Goal: Task Accomplishment & Management: Manage account settings

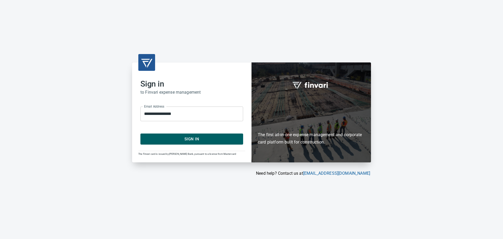
click at [192, 137] on span "Sign In" at bounding box center [191, 138] width 91 height 7
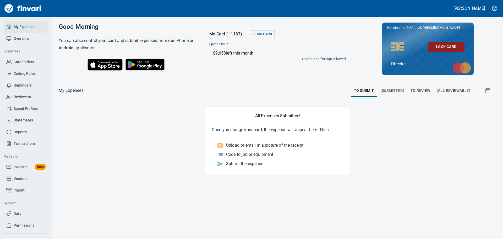
click at [422, 89] on span "To Review" at bounding box center [420, 90] width 20 height 7
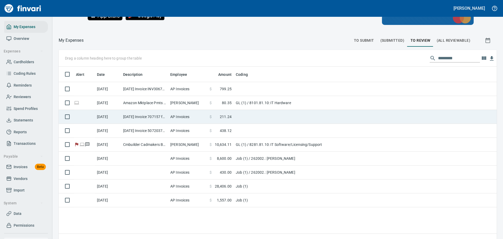
scroll to position [59, 0]
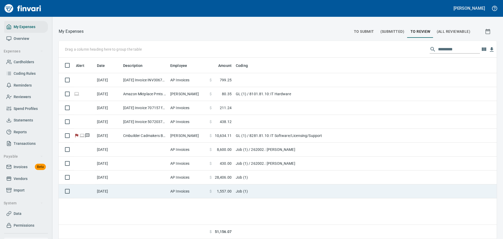
click at [152, 189] on td at bounding box center [144, 191] width 47 height 14
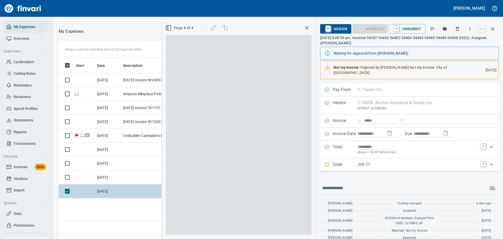
scroll to position [173, 295]
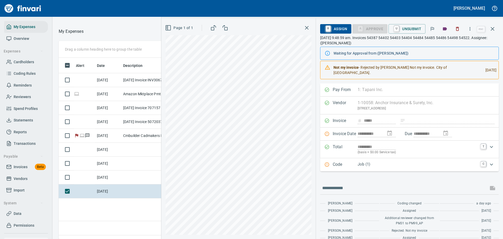
click at [377, 161] on p "Job (1)" at bounding box center [417, 164] width 120 height 6
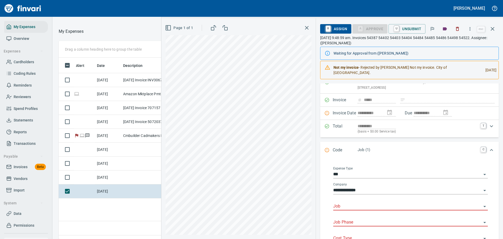
scroll to position [49, 0]
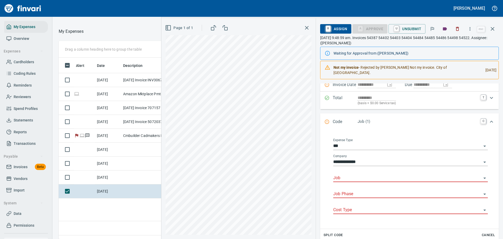
click at [368, 174] on input "Job" at bounding box center [407, 177] width 148 height 7
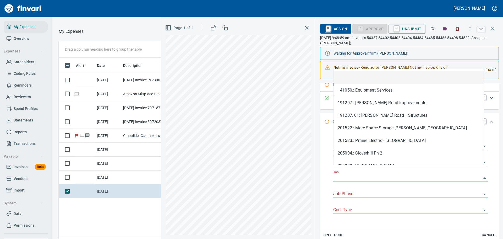
scroll to position [52, 0]
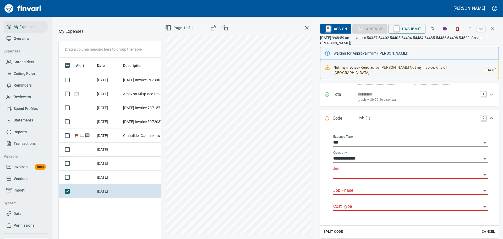
click at [370, 171] on input "Job" at bounding box center [407, 174] width 148 height 7
click at [376, 183] on li "263001.: [PERSON_NAME] Street Improvements" at bounding box center [408, 182] width 150 height 13
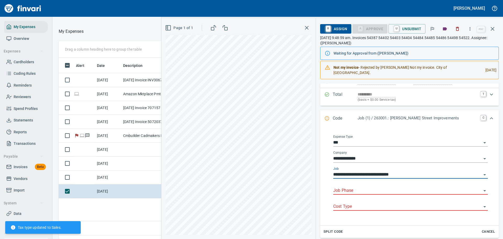
type input "**********"
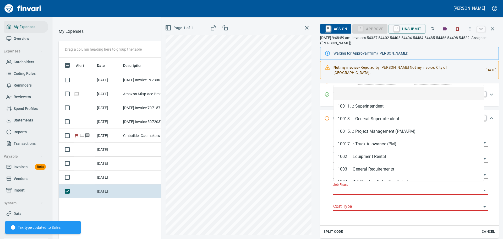
click at [375, 187] on input "Job Phase" at bounding box center [407, 190] width 148 height 7
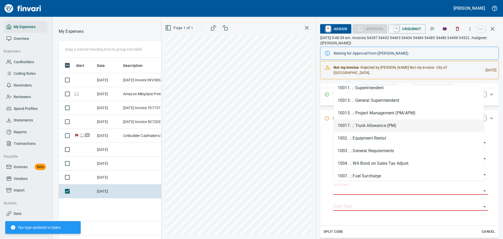
scroll to position [26, 0]
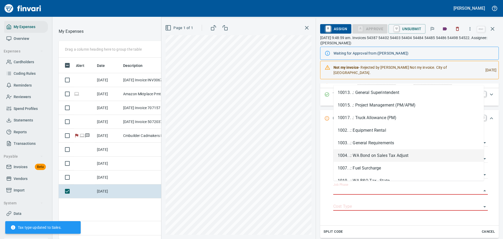
click at [368, 154] on li "1004. .: WA Bond on Sales Tax Adjust" at bounding box center [408, 155] width 150 height 13
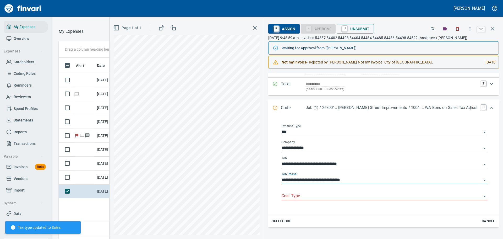
type input "**********"
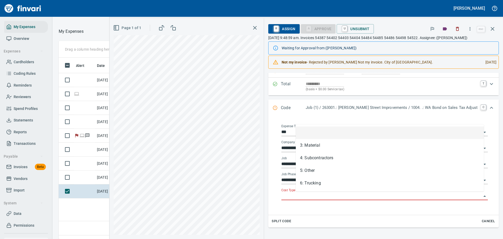
click at [341, 193] on input "Cost Type" at bounding box center [381, 195] width 200 height 7
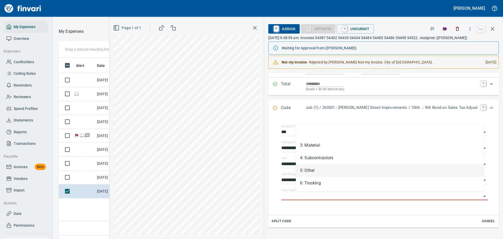
click at [326, 167] on li "5: Other" at bounding box center [390, 170] width 188 height 13
type input "********"
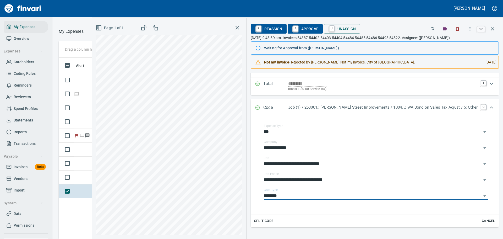
scroll to position [52, 0]
click at [298, 30] on link "A" at bounding box center [295, 29] width 5 height 6
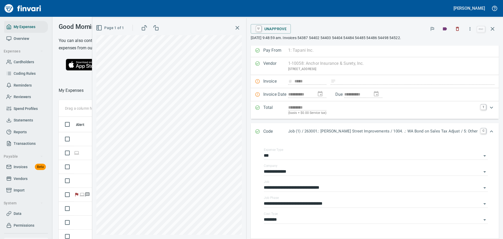
scroll to position [0, 0]
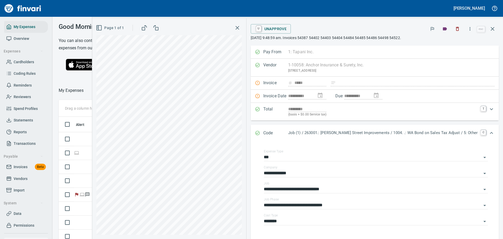
drag, startPoint x: 249, startPoint y: 26, endPoint x: 244, endPoint y: 31, distance: 6.9
click at [240, 26] on icon "button" at bounding box center [237, 28] width 6 height 6
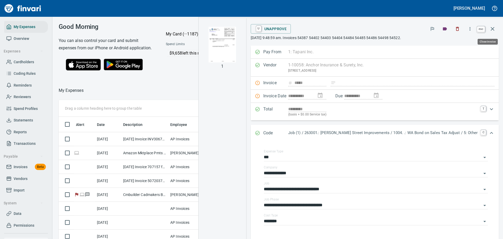
scroll to position [173, 299]
click at [491, 29] on icon "button" at bounding box center [492, 29] width 6 height 6
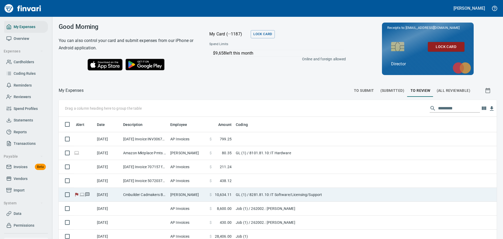
scroll to position [26, 0]
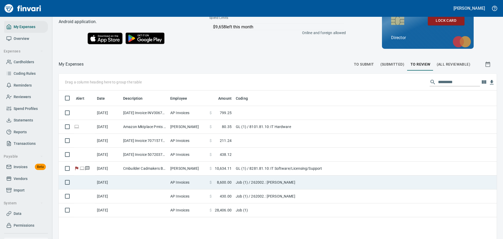
click at [177, 184] on td "AP Invoices" at bounding box center [187, 182] width 39 height 14
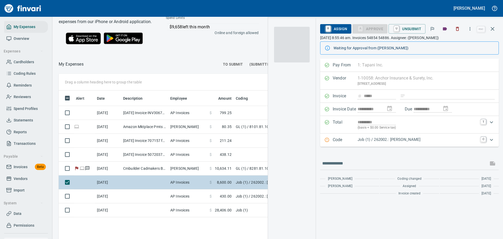
scroll to position [173, 296]
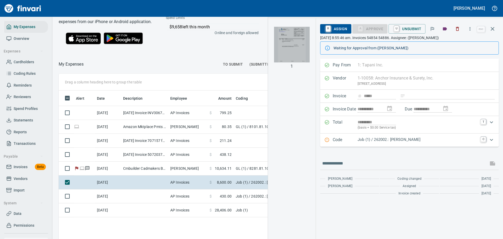
click at [293, 45] on img "button" at bounding box center [292, 45] width 36 height 36
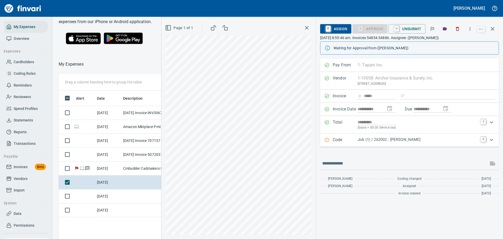
click at [403, 141] on p "Job (1) / 262002.: [PERSON_NAME]" at bounding box center [417, 139] width 120 height 6
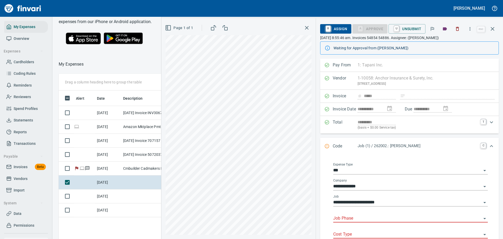
click at [367, 212] on div "Job Phase" at bounding box center [410, 216] width 154 height 12
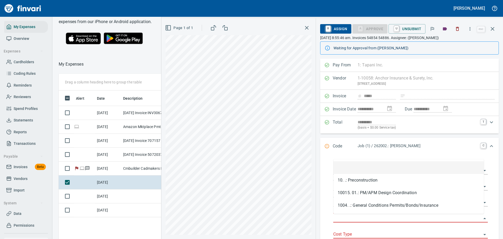
scroll to position [173, 299]
click at [365, 216] on input "Job Phase" at bounding box center [407, 217] width 148 height 7
click at [367, 206] on li "1004. .: General Conditions Permits/Bonds/Insurance" at bounding box center [408, 205] width 150 height 13
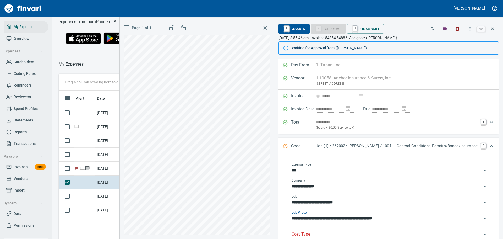
type input "**********"
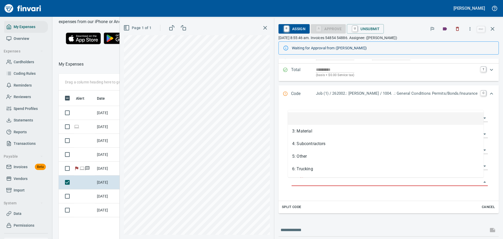
click at [303, 178] on body "[PERSON_NAME] My Expenses Overview Expenses Cardholders Coding Rules Reminders …" at bounding box center [251, 119] width 503 height 239
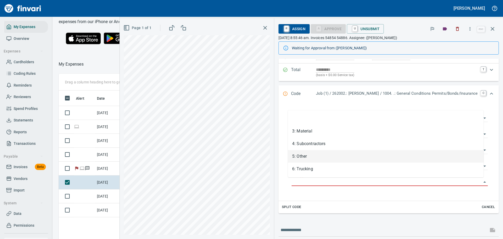
click at [304, 156] on li "5: Other" at bounding box center [386, 156] width 196 height 13
type input "********"
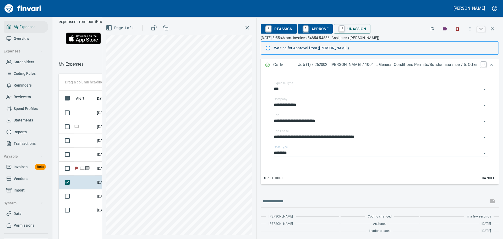
scroll to position [82, 0]
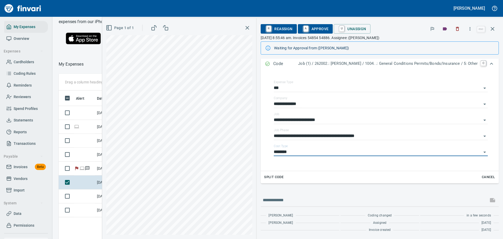
click at [313, 30] on span "A Approve" at bounding box center [315, 28] width 27 height 9
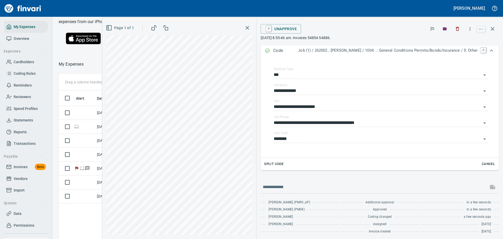
click at [245, 27] on icon "button" at bounding box center [247, 28] width 4 height 4
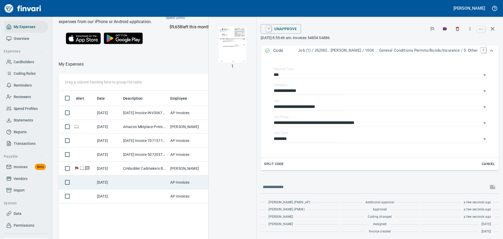
click at [160, 189] on td at bounding box center [144, 182] width 47 height 14
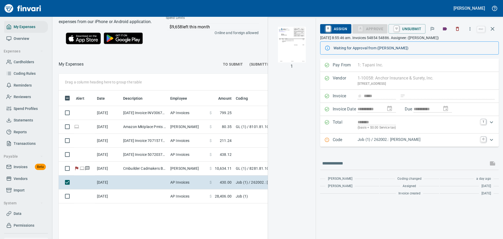
click at [376, 140] on p "Job (1) / 262002.: [PERSON_NAME]" at bounding box center [417, 139] width 120 height 6
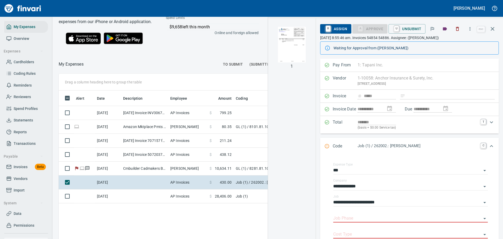
click at [293, 42] on img "button" at bounding box center [292, 45] width 36 height 36
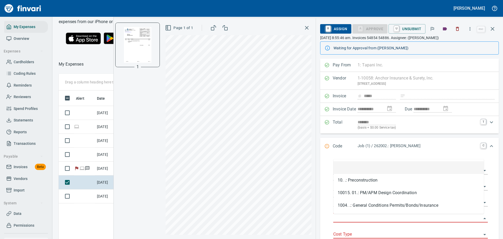
click at [365, 218] on input "Job Phase" at bounding box center [407, 217] width 148 height 7
click at [364, 204] on li "1004. .: General Conditions Permits/Bonds/Insurance" at bounding box center [408, 205] width 150 height 13
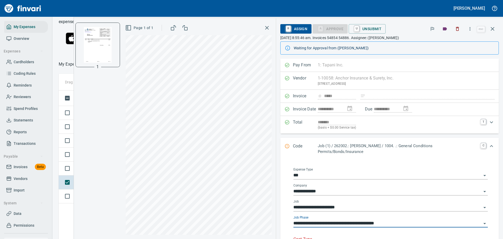
type input "**********"
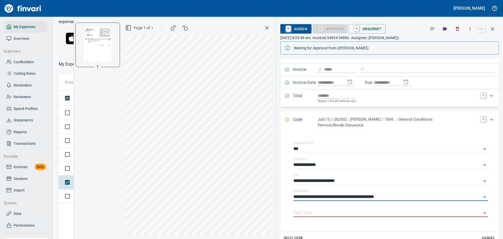
scroll to position [52, 0]
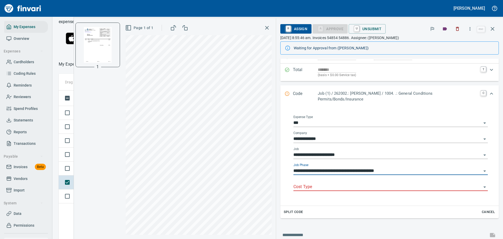
click at [327, 184] on input "Cost Type" at bounding box center [387, 186] width 188 height 7
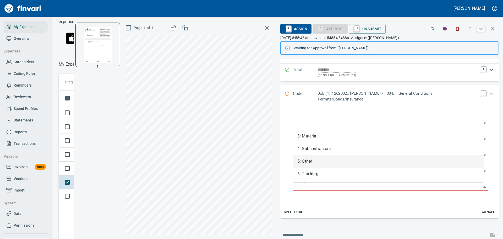
click at [308, 161] on li "5: Other" at bounding box center [388, 161] width 190 height 13
type input "********"
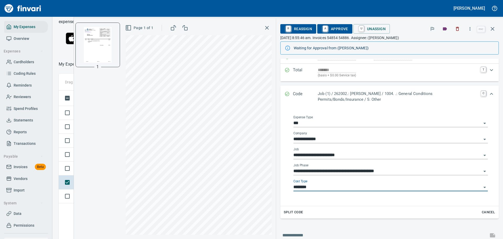
scroll to position [0, 0]
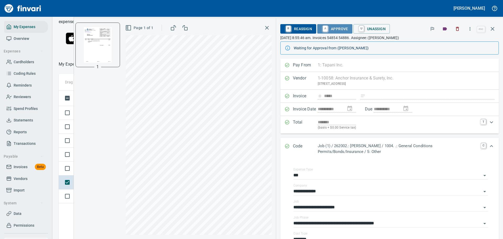
click at [333, 29] on span "A Approve" at bounding box center [334, 28] width 27 height 9
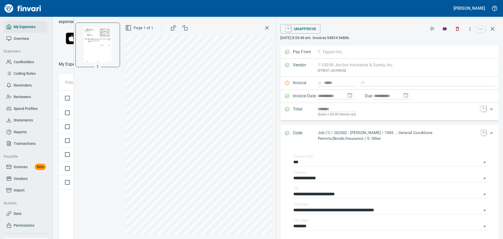
click at [269, 28] on icon "button" at bounding box center [267, 28] width 6 height 6
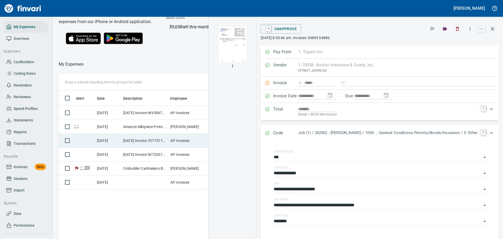
scroll to position [173, 299]
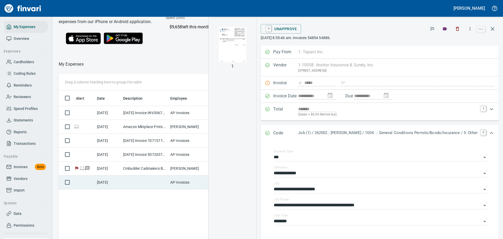
click at [142, 189] on td at bounding box center [144, 182] width 47 height 14
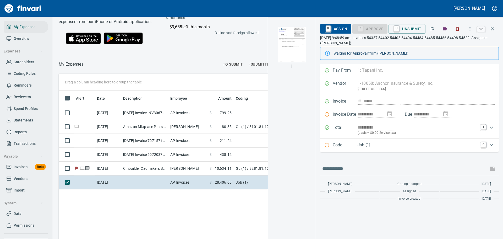
click at [298, 50] on img "button" at bounding box center [292, 45] width 36 height 36
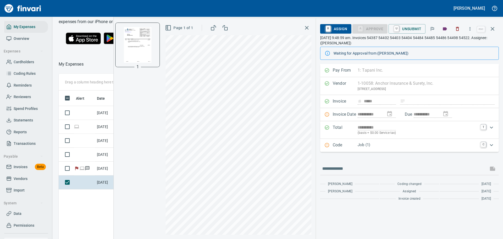
click at [373, 144] on p "Job (1)" at bounding box center [417, 145] width 120 height 6
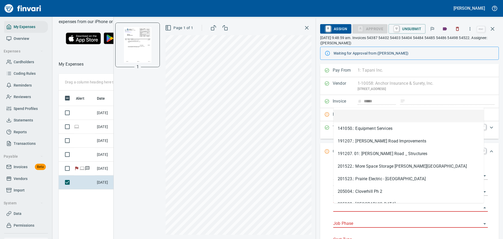
scroll to position [173, 299]
click at [362, 208] on input "Job" at bounding box center [407, 207] width 148 height 7
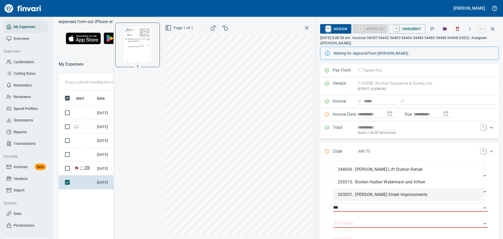
click at [369, 195] on li "263001.: [PERSON_NAME] Street Improvements" at bounding box center [408, 194] width 150 height 13
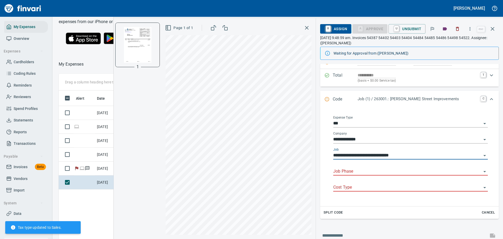
scroll to position [52, 0]
type input "**********"
click at [361, 171] on input "Job Phase" at bounding box center [407, 170] width 148 height 7
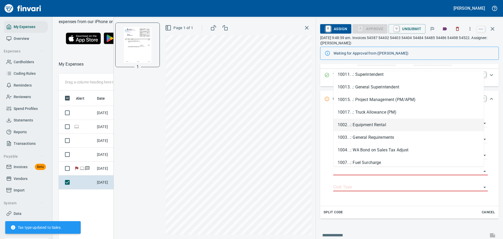
scroll to position [26, 0]
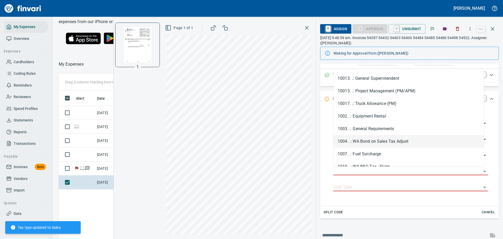
click at [358, 140] on li "1004. .: WA Bond on Sales Tax Adjust" at bounding box center [408, 141] width 150 height 13
type input "**********"
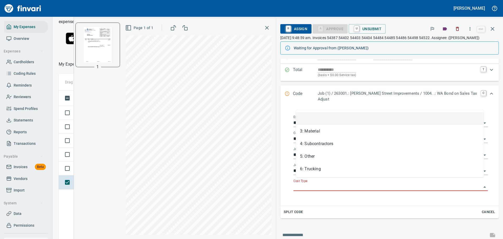
scroll to position [173, 299]
click at [323, 183] on input "Cost Type" at bounding box center [387, 186] width 188 height 7
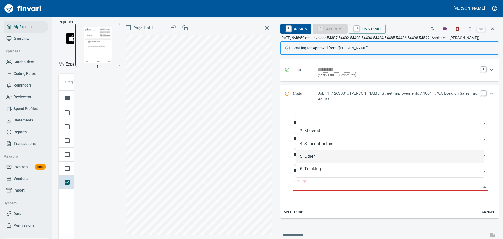
click at [307, 155] on li "5: Other" at bounding box center [390, 156] width 188 height 13
type input "********"
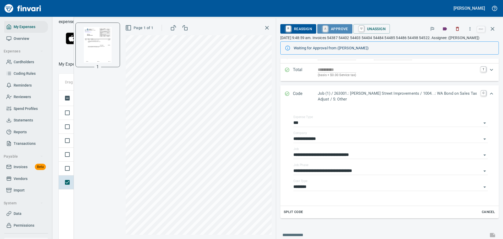
click at [325, 29] on link "A" at bounding box center [325, 29] width 5 height 6
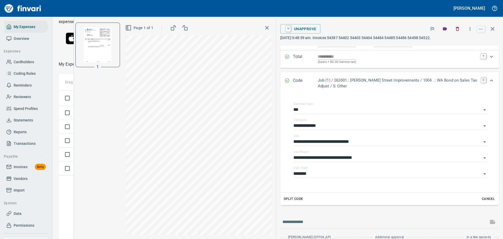
click at [266, 27] on icon "button" at bounding box center [267, 28] width 4 height 4
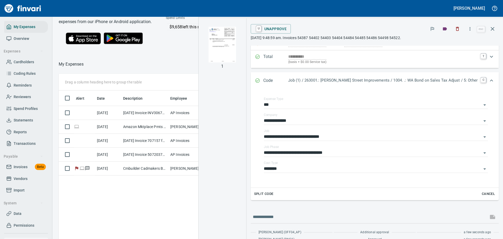
click at [124, 207] on div "Alert Date Description Employee Amount Coding [DATE] [DATE] Invoice INV3067874 …" at bounding box center [212, 178] width 307 height 177
click at [494, 26] on icon "button" at bounding box center [492, 29] width 6 height 6
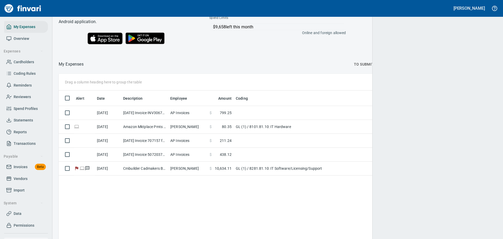
scroll to position [177, 429]
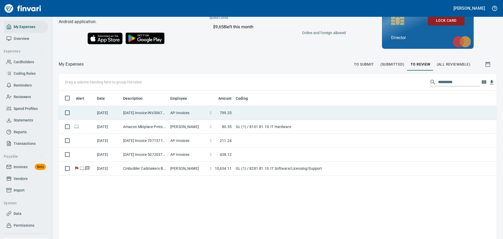
click at [175, 116] on td "AP Invoices" at bounding box center [187, 113] width 39 height 14
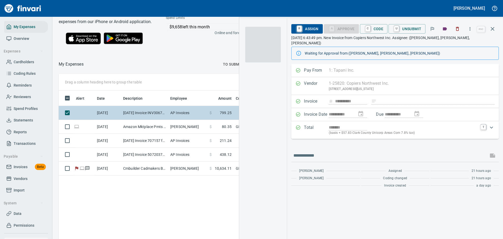
scroll to position [173, 295]
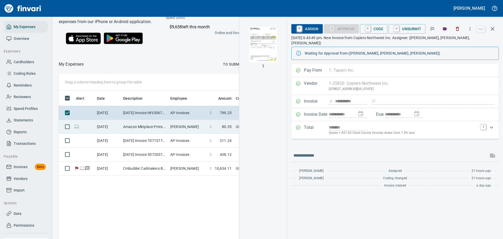
click at [165, 130] on td "Amazon Mktplace Pmts [DOMAIN_NAME][URL] WA" at bounding box center [144, 127] width 47 height 14
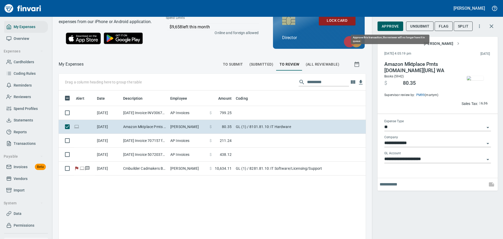
click at [391, 24] on span "Approve" at bounding box center [389, 26] width 17 height 7
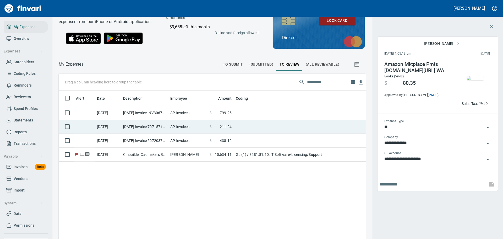
click at [179, 131] on td "AP Invoices" at bounding box center [187, 127] width 39 height 14
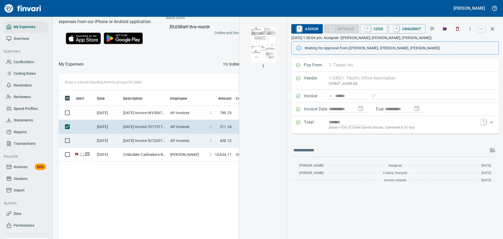
click at [171, 147] on td "AP Invoices" at bounding box center [187, 141] width 39 height 14
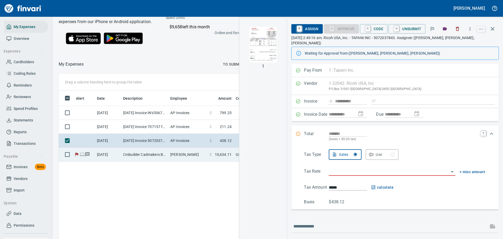
click at [169, 160] on td "[PERSON_NAME]" at bounding box center [187, 154] width 39 height 14
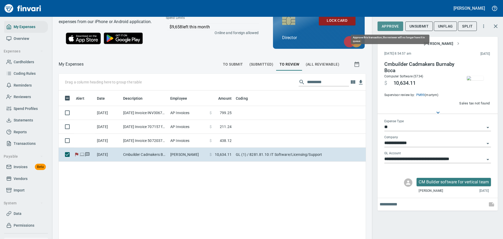
click at [390, 25] on span "Approve" at bounding box center [389, 26] width 17 height 7
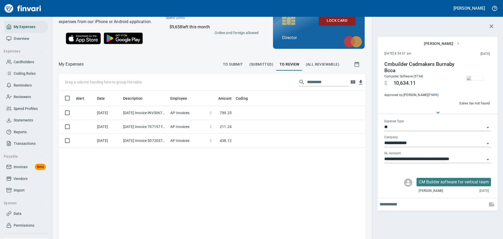
click at [204, 177] on div "Alert Date Description Employee Amount Coding [DATE] [DATE] Invoice INV3067874 …" at bounding box center [212, 178] width 307 height 177
